Goal: Task Accomplishment & Management: Manage account settings

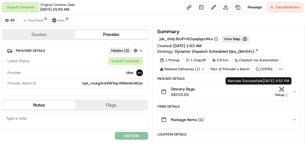
click at [283, 92] on div "Pickup" at bounding box center [282, 94] width 17 height 5
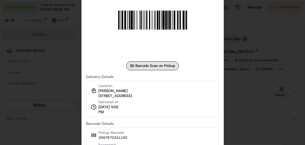
click at [247, 96] on div at bounding box center [152, 72] width 305 height 145
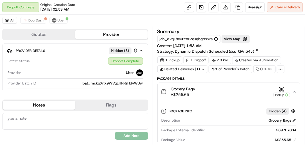
click at [294, 90] on icon "button" at bounding box center [295, 91] width 4 height 4
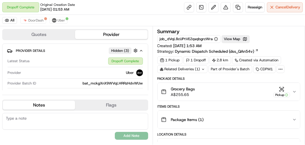
click at [297, 91] on icon "button" at bounding box center [295, 91] width 4 height 4
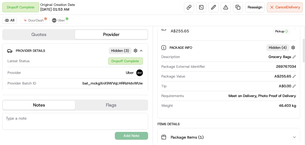
scroll to position [63, 0]
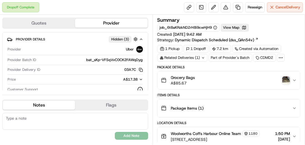
click at [286, 79] on img "button" at bounding box center [287, 80] width 8 height 8
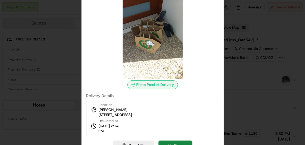
click at [256, 65] on div at bounding box center [152, 72] width 305 height 145
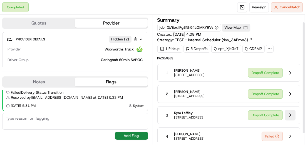
scroll to position [21, 0]
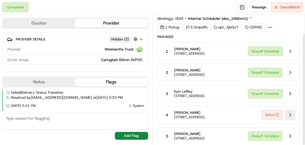
click at [290, 113] on button at bounding box center [290, 114] width 11 height 11
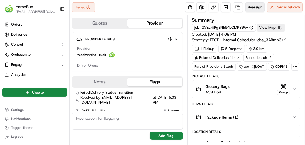
click at [256, 8] on span "Reassign" at bounding box center [255, 7] width 14 height 5
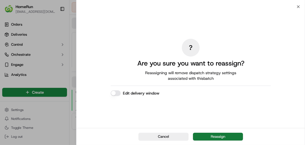
click at [209, 134] on button "Reassign" at bounding box center [218, 137] width 50 height 8
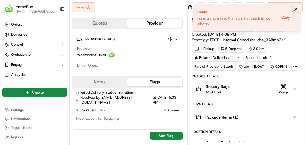
click at [296, 10] on icon "Notifications (F8)" at bounding box center [296, 9] width 2 height 2
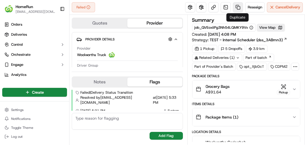
click at [237, 8] on link at bounding box center [238, 7] width 10 height 10
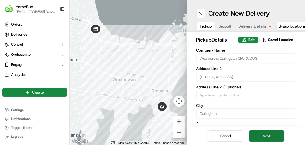
click at [263, 137] on button "Next" at bounding box center [267, 135] width 36 height 11
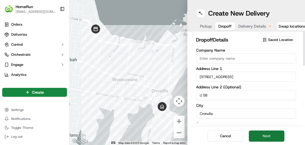
click at [264, 135] on button "Next" at bounding box center [267, 135] width 36 height 11
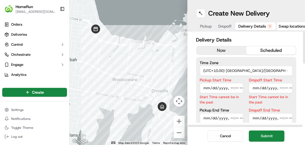
click at [219, 53] on button "now" at bounding box center [222, 50] width 50 height 8
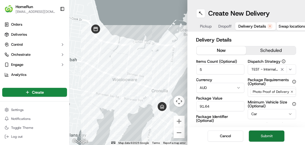
click at [267, 136] on button "Submit" at bounding box center [267, 135] width 36 height 11
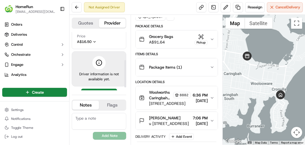
scroll to position [67, 0]
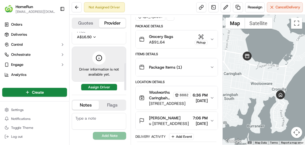
drag, startPoint x: 126, startPoint y: 56, endPoint x: 128, endPoint y: 86, distance: 29.5
click at [126, 86] on div at bounding box center [125, 76] width 2 height 27
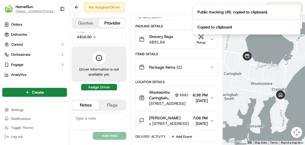
click at [201, 4] on ol "Public tracking URL copied to clipboard. Copied to clipboard" at bounding box center [246, 19] width 117 height 39
click at [180, 7] on div "Not Assigned Driver Reassign Cancel Delivery" at bounding box center [188, 7] width 236 height 15
click at [296, 8] on icon "Notifications (F8)" at bounding box center [296, 9] width 4 height 4
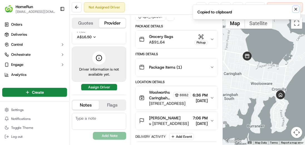
click at [295, 9] on icon "Notifications (F8)" at bounding box center [296, 9] width 4 height 4
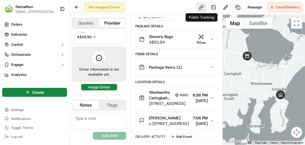
click at [204, 6] on link at bounding box center [202, 7] width 10 height 10
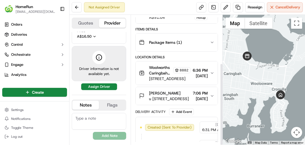
scroll to position [75, 0]
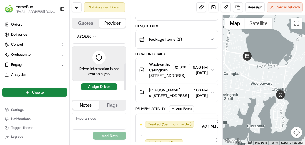
click at [86, 24] on button "Quotes" at bounding box center [85, 23] width 27 height 9
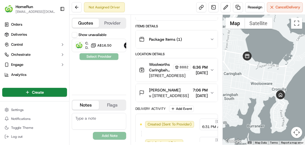
click at [114, 20] on button "Provider" at bounding box center [112, 23] width 27 height 9
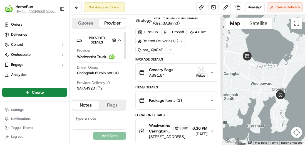
scroll to position [0, 0]
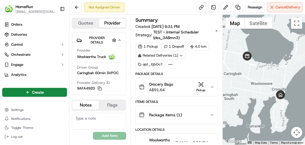
click at [182, 56] on icon at bounding box center [182, 56] width 4 height 4
click at [209, 37] on span "TEST - Internal Scheduler (dss_3ABmn3)" at bounding box center [183, 34] width 61 height 11
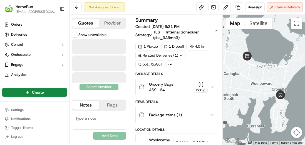
click at [87, 23] on button "Quotes" at bounding box center [85, 23] width 27 height 9
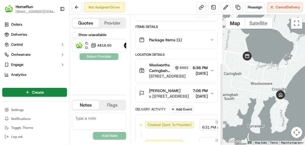
scroll to position [75, 0]
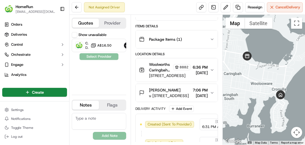
click at [112, 21] on button "Provider" at bounding box center [112, 23] width 27 height 9
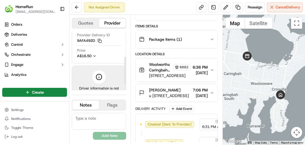
scroll to position [67, 0]
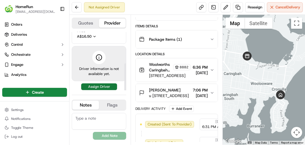
click at [101, 85] on button "Assign Driver" at bounding box center [99, 86] width 36 height 7
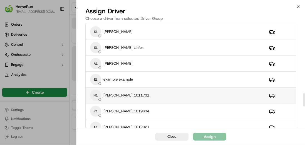
scroll to position [557, 0]
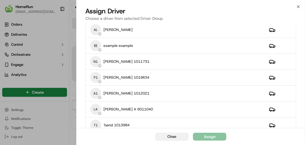
click at [165, 137] on button "Close" at bounding box center [171, 137] width 33 height 8
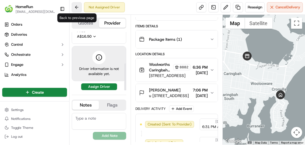
click at [78, 8] on button at bounding box center [77, 7] width 10 height 10
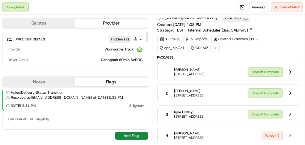
scroll to position [30, 0]
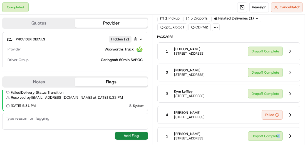
drag, startPoint x: 183, startPoint y: 122, endPoint x: 277, endPoint y: 125, distance: 93.9
drag, startPoint x: 183, startPoint y: 122, endPoint x: 274, endPoint y: 121, distance: 90.5
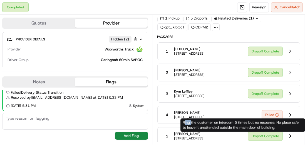
drag, startPoint x: 184, startPoint y: 121, endPoint x: 191, endPoint y: 121, distance: 7.0
click at [191, 121] on div "Ring the customer on intercom 5 times but no response. No place safe to leave i…" at bounding box center [243, 124] width 125 height 13
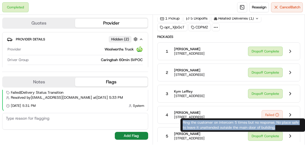
drag, startPoint x: 183, startPoint y: 122, endPoint x: 276, endPoint y: 127, distance: 92.6
click at [276, 127] on div "Ring the customer on intercom 5 times but no response. No place safe to leave i…" at bounding box center [243, 124] width 125 height 13
copy div "Ring the customer on intercom 5 times but no response. No place safe to leave i…"
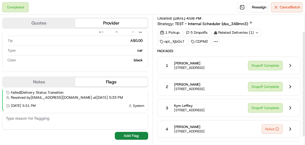
scroll to position [30, 0]
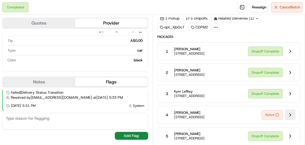
click at [290, 112] on button at bounding box center [290, 114] width 11 height 11
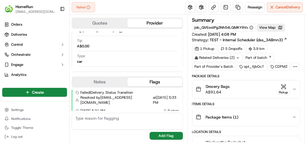
click at [224, 56] on div "Related Deliveries (2)" at bounding box center [217, 58] width 50 height 8
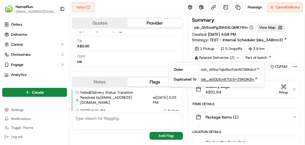
click at [210, 79] on span "job_Ja5QUjUvB7UL6x29ADAQiy" at bounding box center [227, 79] width 53 height 5
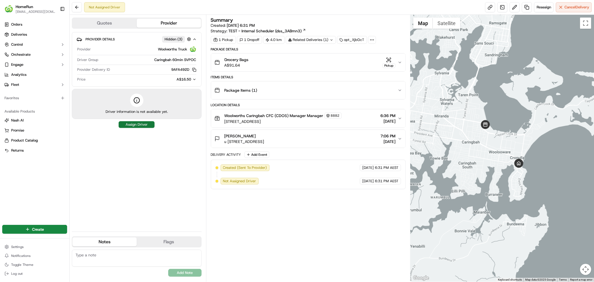
click at [146, 126] on button "Assign Driver" at bounding box center [137, 124] width 36 height 7
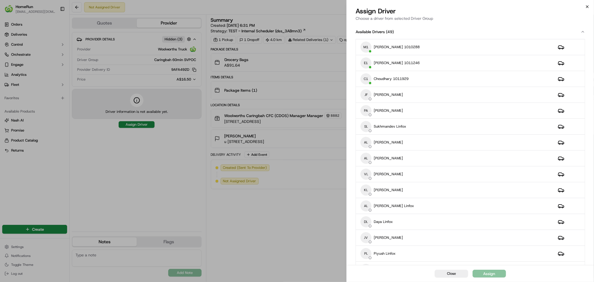
click at [305, 7] on icon "button" at bounding box center [587, 6] width 4 height 4
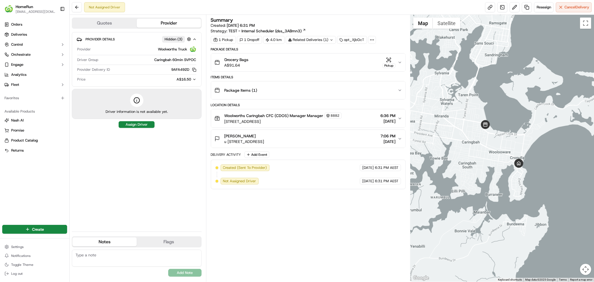
click at [111, 23] on button "Quotes" at bounding box center [104, 23] width 64 height 9
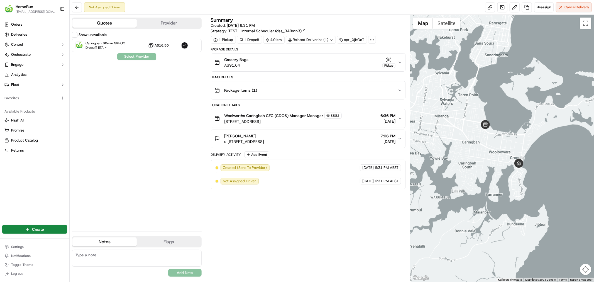
click at [76, 35] on button "Show unavailable" at bounding box center [75, 35] width 6 height 6
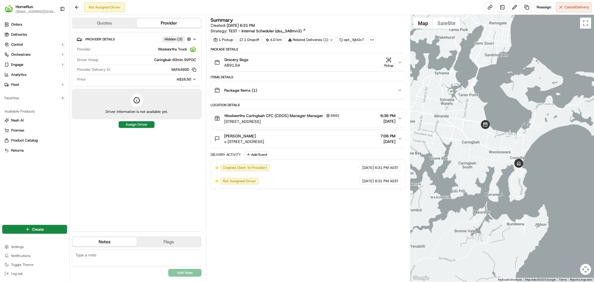
click at [160, 23] on button "Provider" at bounding box center [169, 23] width 64 height 9
click at [124, 23] on button "Quotes" at bounding box center [104, 23] width 64 height 9
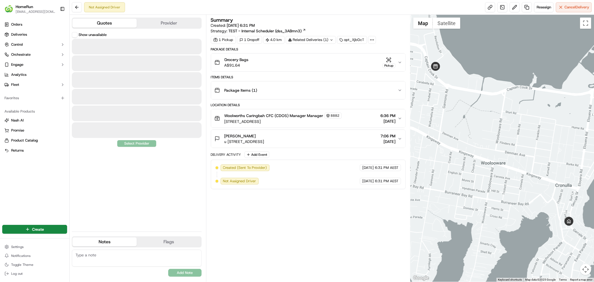
click at [110, 21] on button "Quotes" at bounding box center [104, 23] width 64 height 9
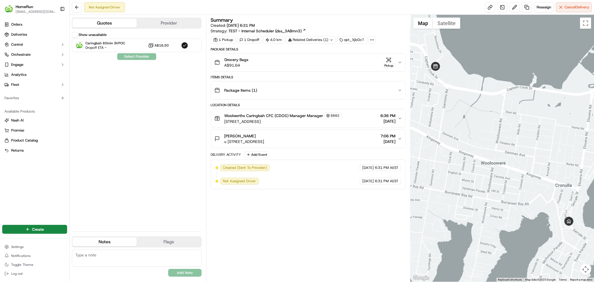
click at [77, 34] on button "Show unavailable" at bounding box center [75, 35] width 6 height 6
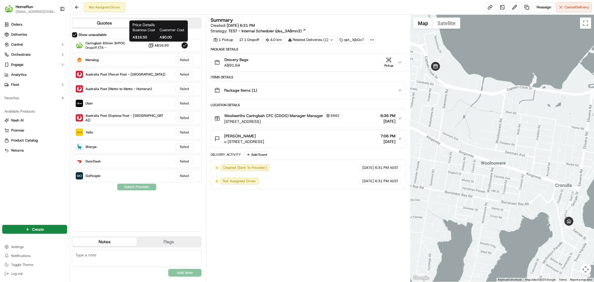
click at [170, 19] on button "Provider" at bounding box center [169, 23] width 64 height 9
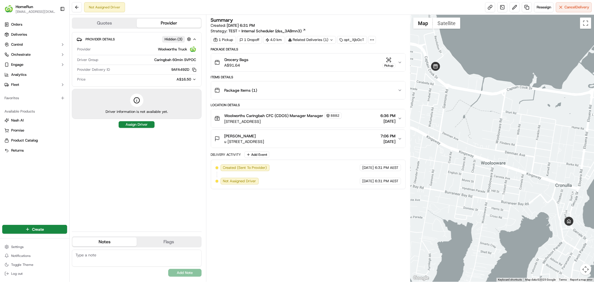
click at [143, 128] on div "Provider Details Hidden ( 3 ) Provider Woolworths Truck Driver Group Caringbah …" at bounding box center [137, 80] width 130 height 97
click at [143, 124] on button "Assign Driver" at bounding box center [137, 124] width 36 height 7
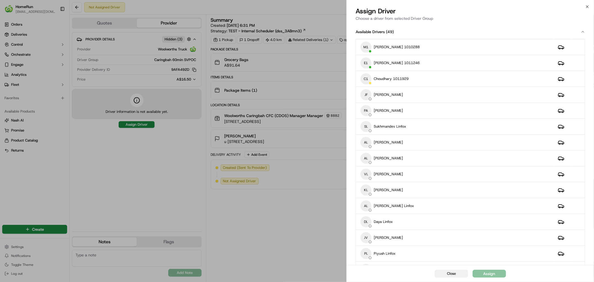
click at [450, 276] on button "Close" at bounding box center [451, 273] width 33 height 8
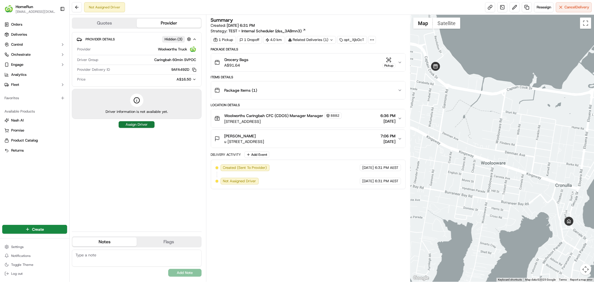
click at [137, 122] on button "Assign Driver" at bounding box center [137, 124] width 36 height 7
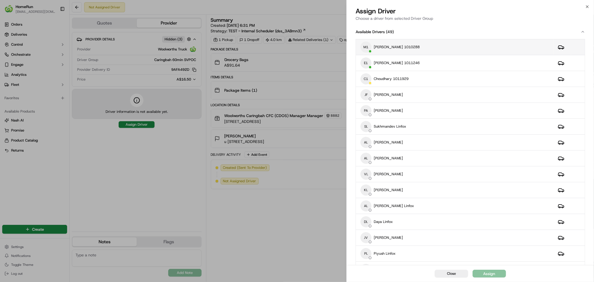
click at [436, 46] on div "M1 [PERSON_NAME] 1010288" at bounding box center [454, 46] width 188 height 11
click at [487, 274] on div "Assign" at bounding box center [489, 274] width 12 height 6
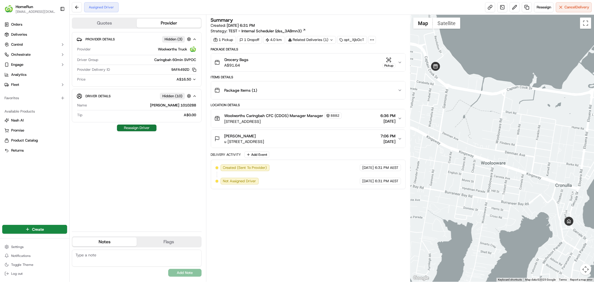
click at [138, 129] on button "Reassign Driver" at bounding box center [137, 127] width 40 height 7
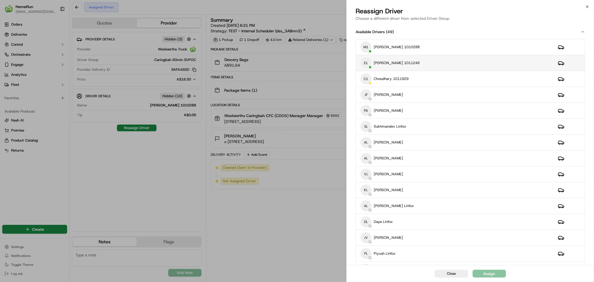
click at [406, 67] on div "E1 [PERSON_NAME] 1011246" at bounding box center [454, 62] width 188 height 11
click at [495, 272] on button "Assign" at bounding box center [488, 273] width 33 height 8
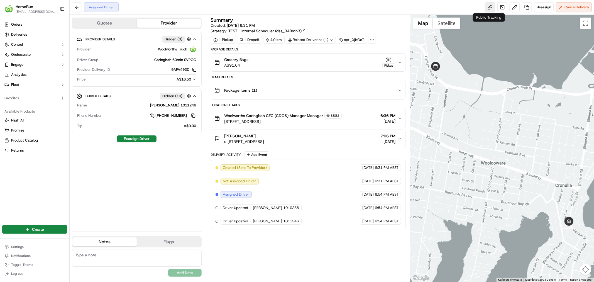
click at [488, 8] on link at bounding box center [490, 7] width 10 height 10
